Goal: Go to known website: Access a specific website the user already knows

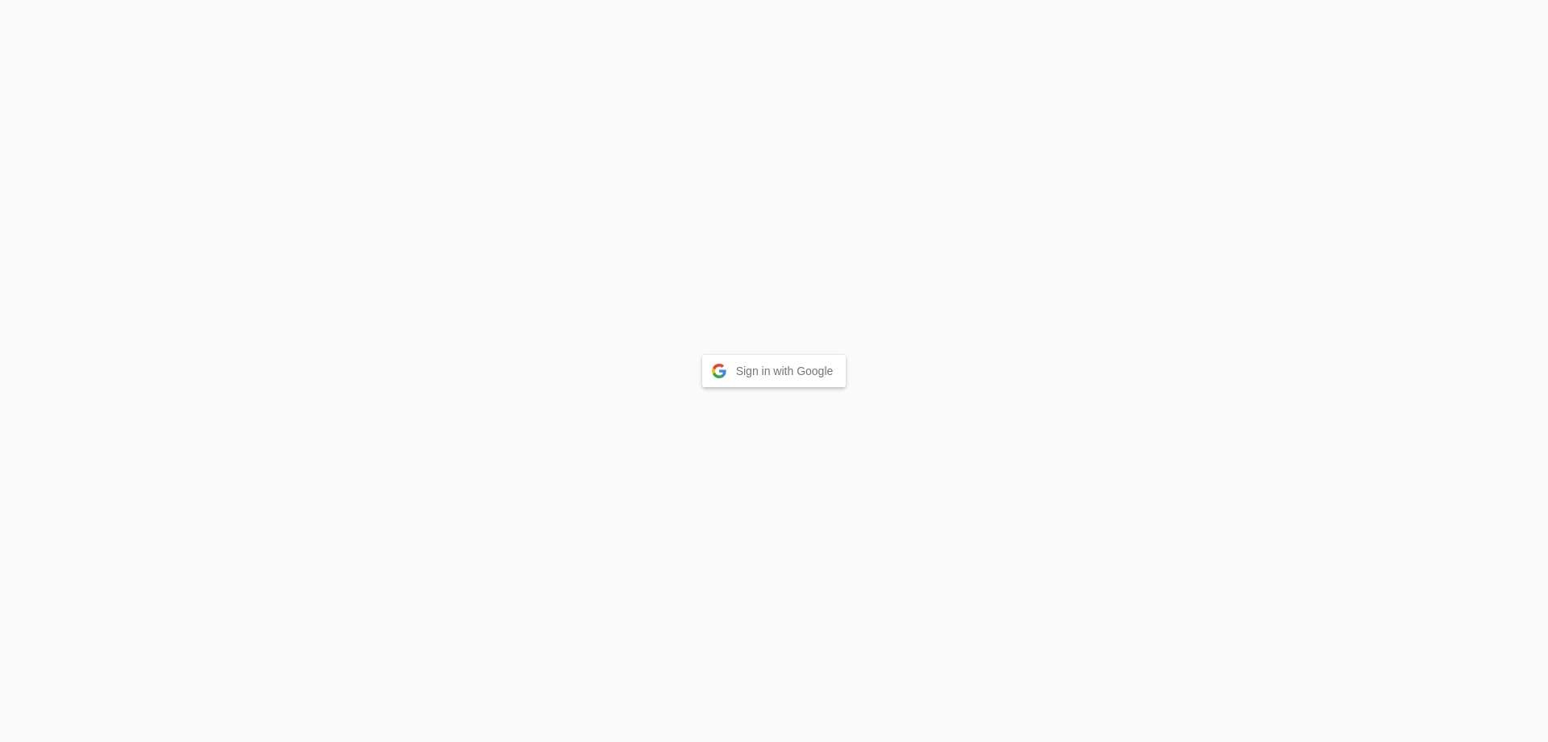
click at [793, 365] on button "Sign in with Google" at bounding box center [774, 371] width 144 height 32
